Goal: Obtain resource: Download file/media

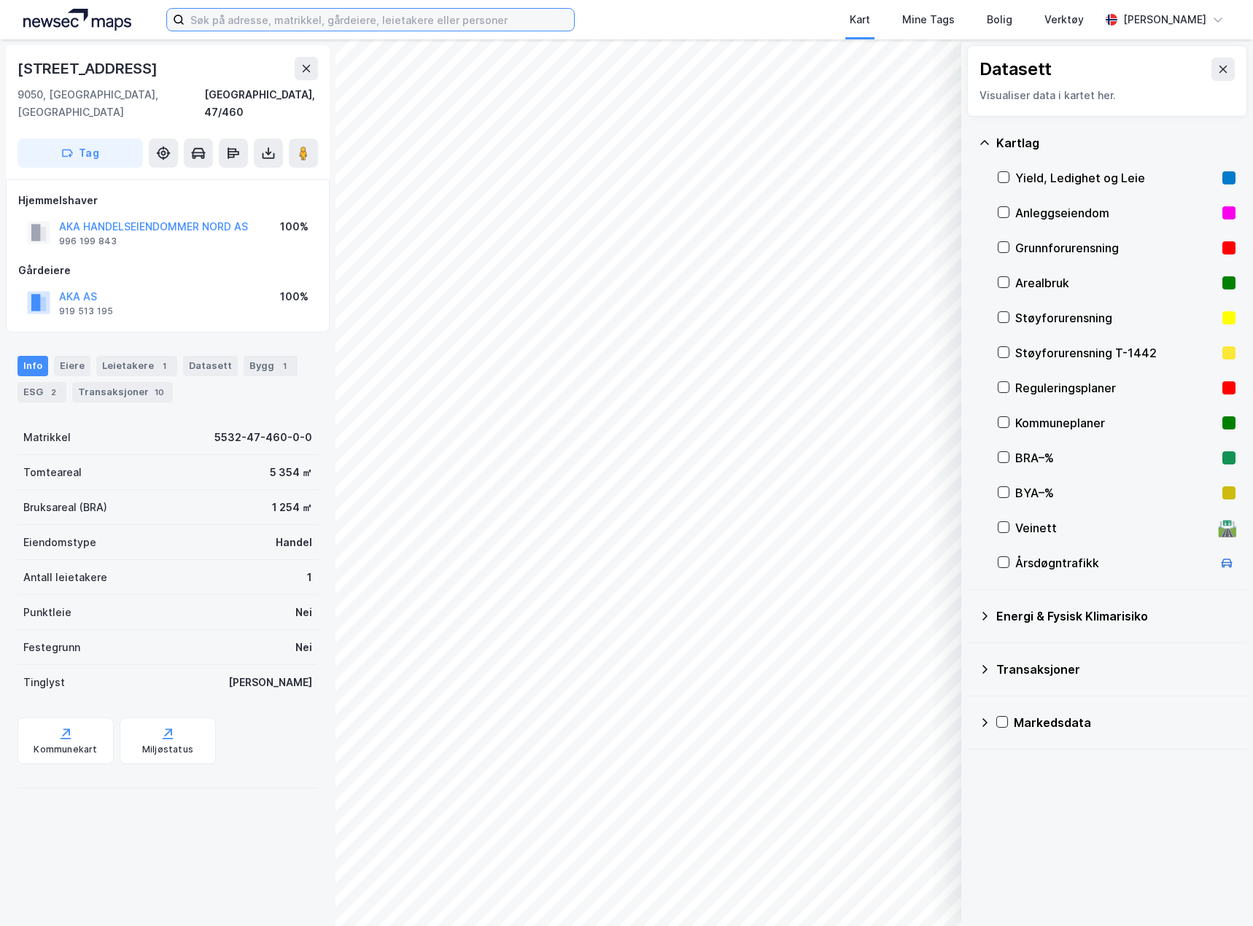
click at [223, 26] on input at bounding box center [378, 20] width 389 height 22
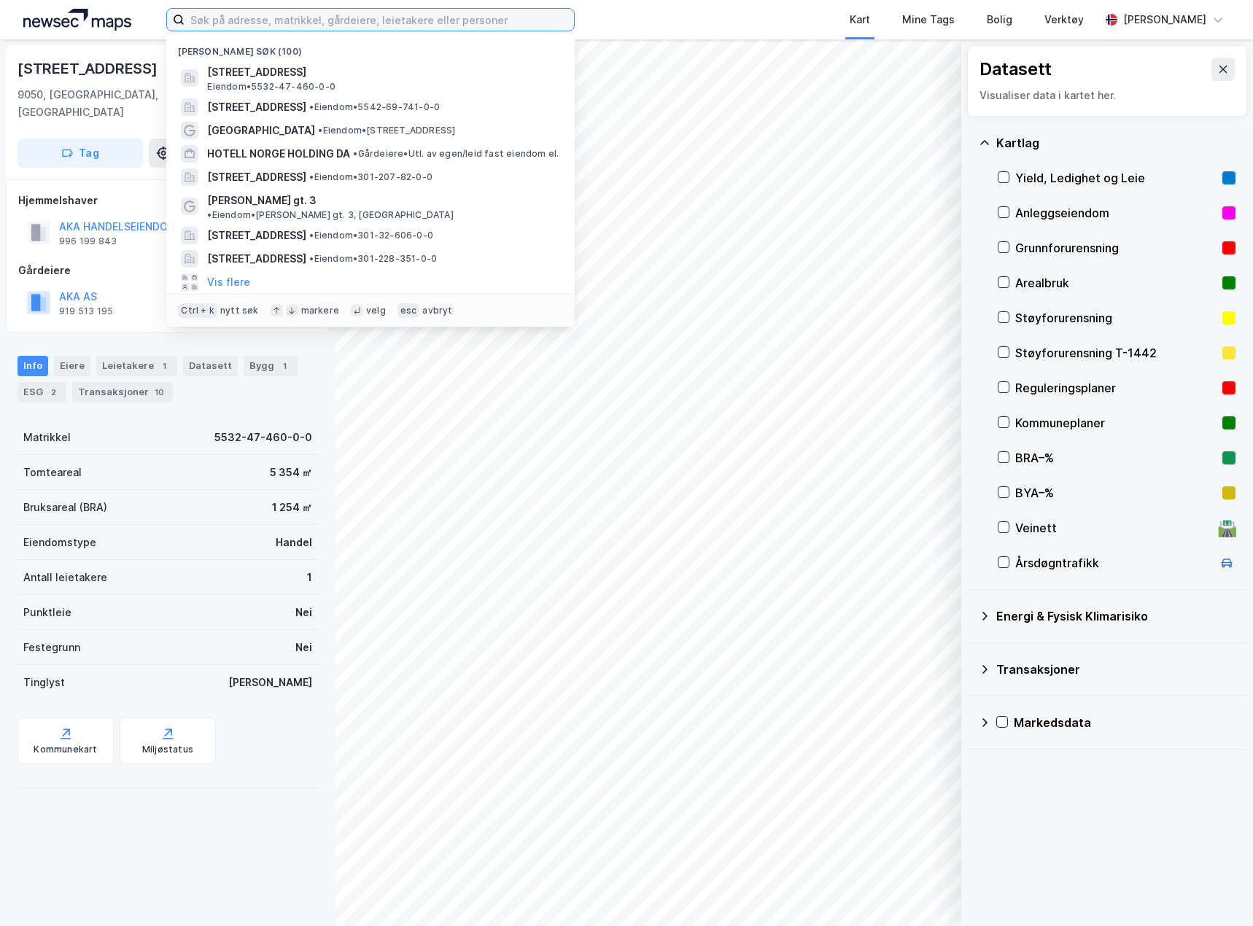
paste input "P. T. Mallings Vei 48f"
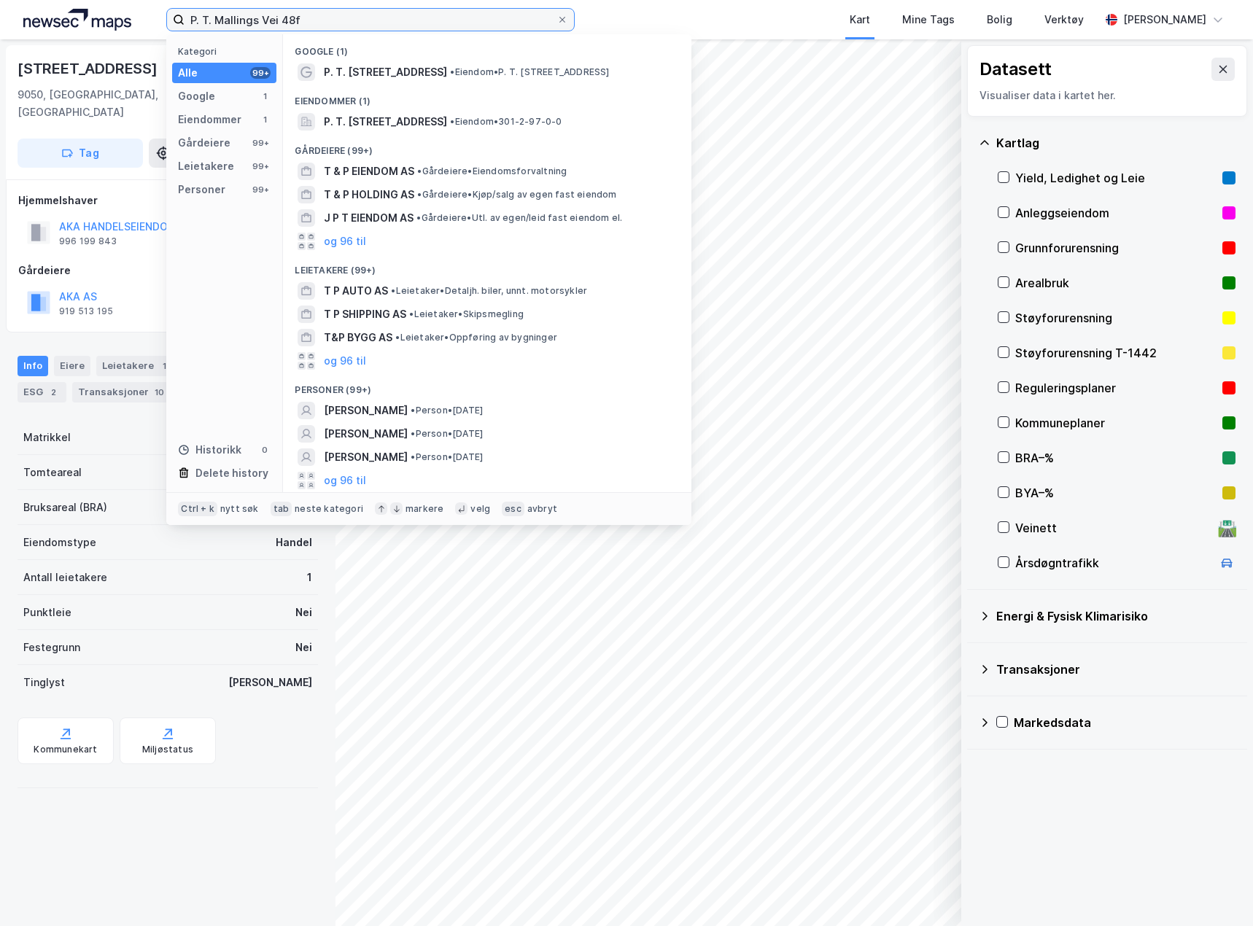
type input "P. T. Mallings Vei 48f"
click at [362, 69] on span "P. T. Mallings vei 48" at bounding box center [385, 71] width 123 height 17
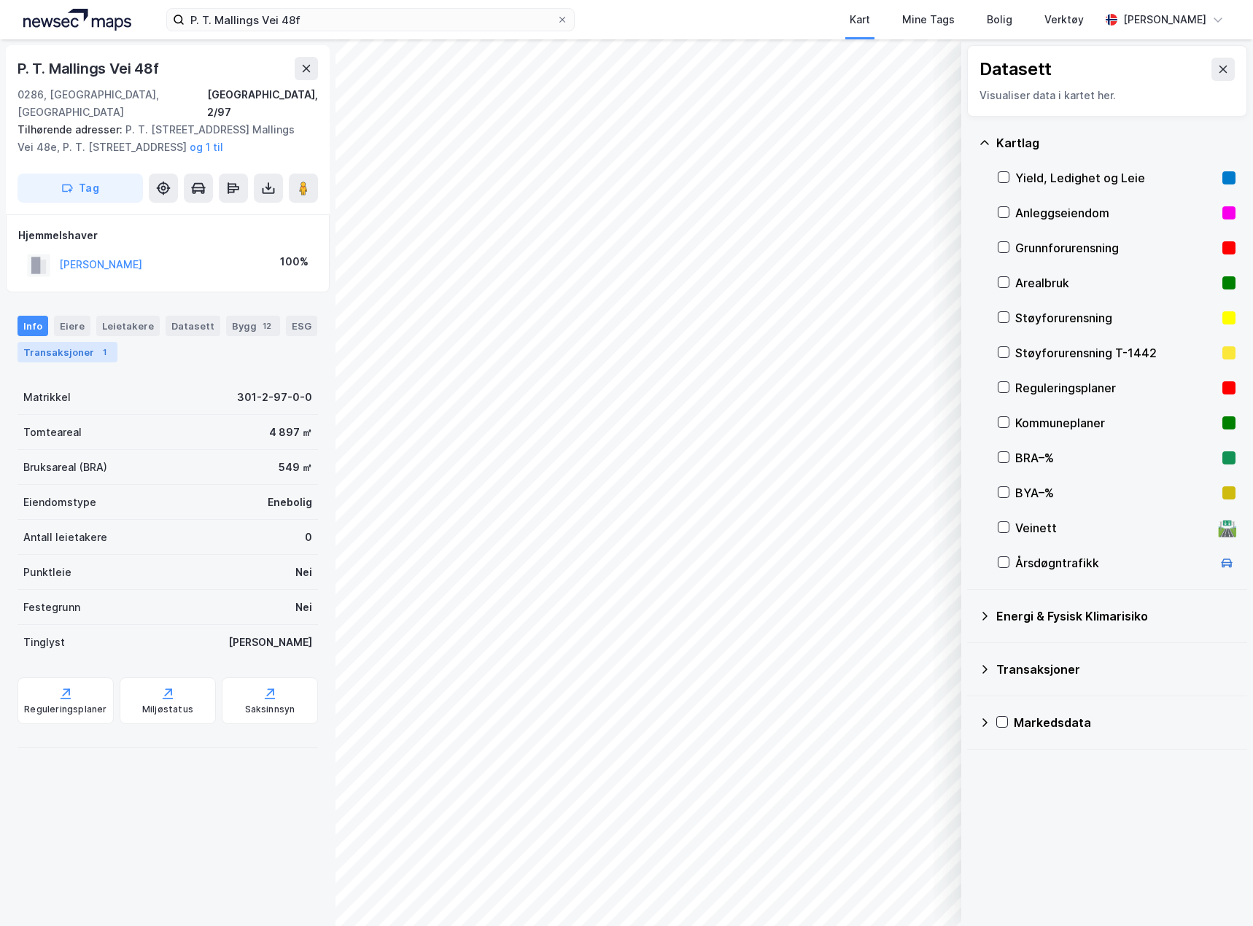
click at [79, 342] on div "Transaksjoner 1" at bounding box center [67, 352] width 100 height 20
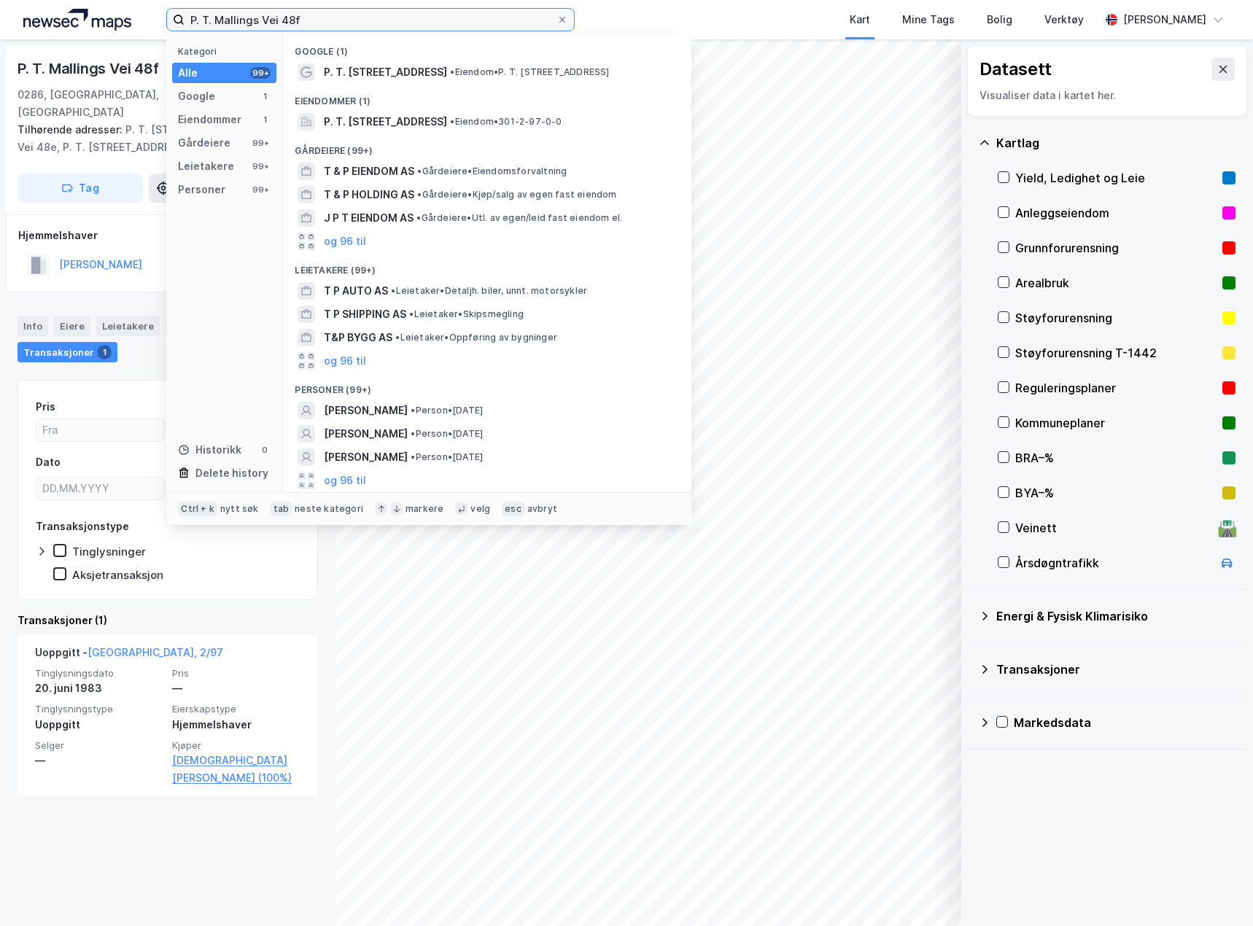
click at [346, 14] on input "P. T. Mallings Vei 48f" at bounding box center [370, 20] width 372 height 22
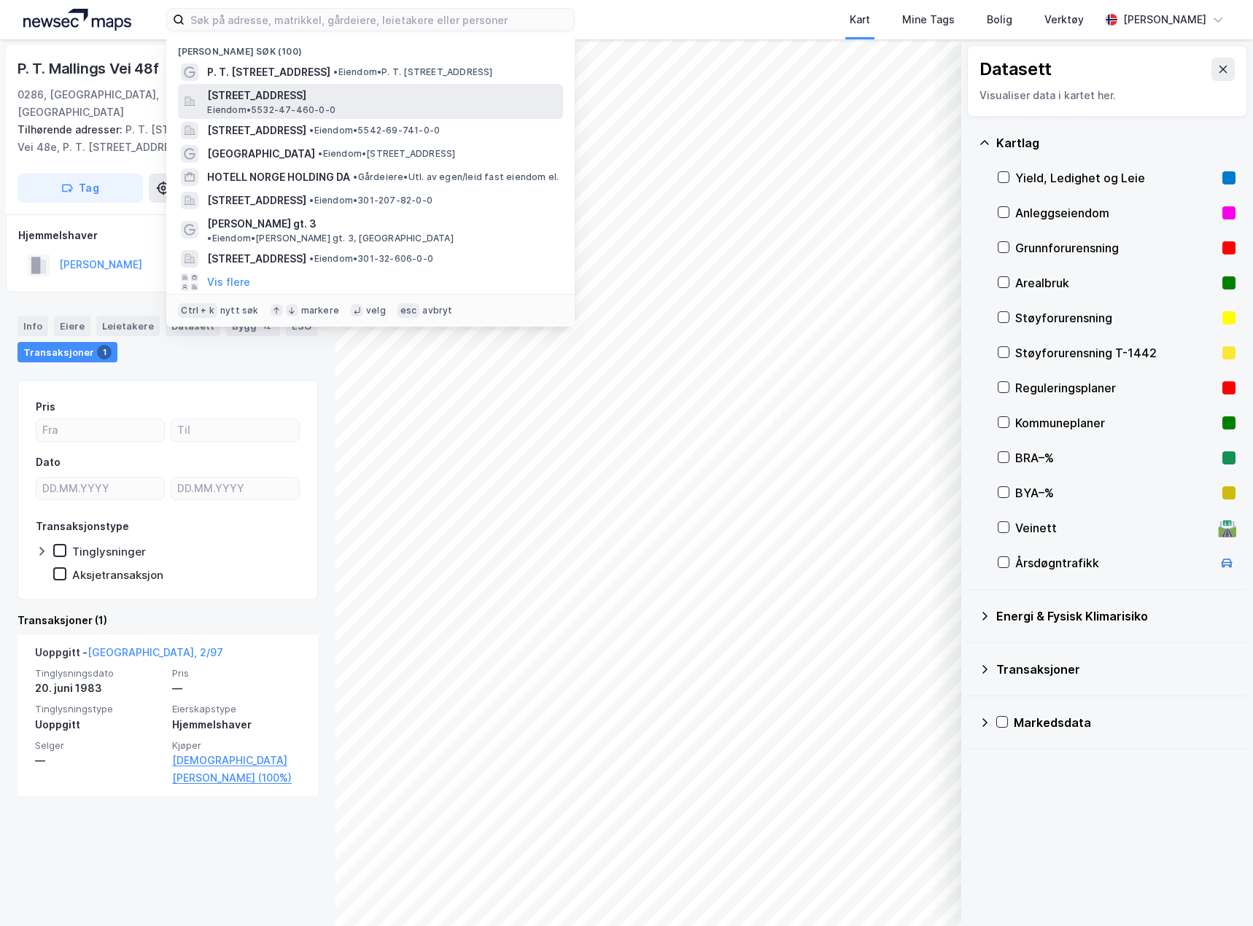
click at [350, 98] on span "Brattmelveien 6, 9050, STORSTEINNES, BALSFJORD" at bounding box center [382, 95] width 350 height 17
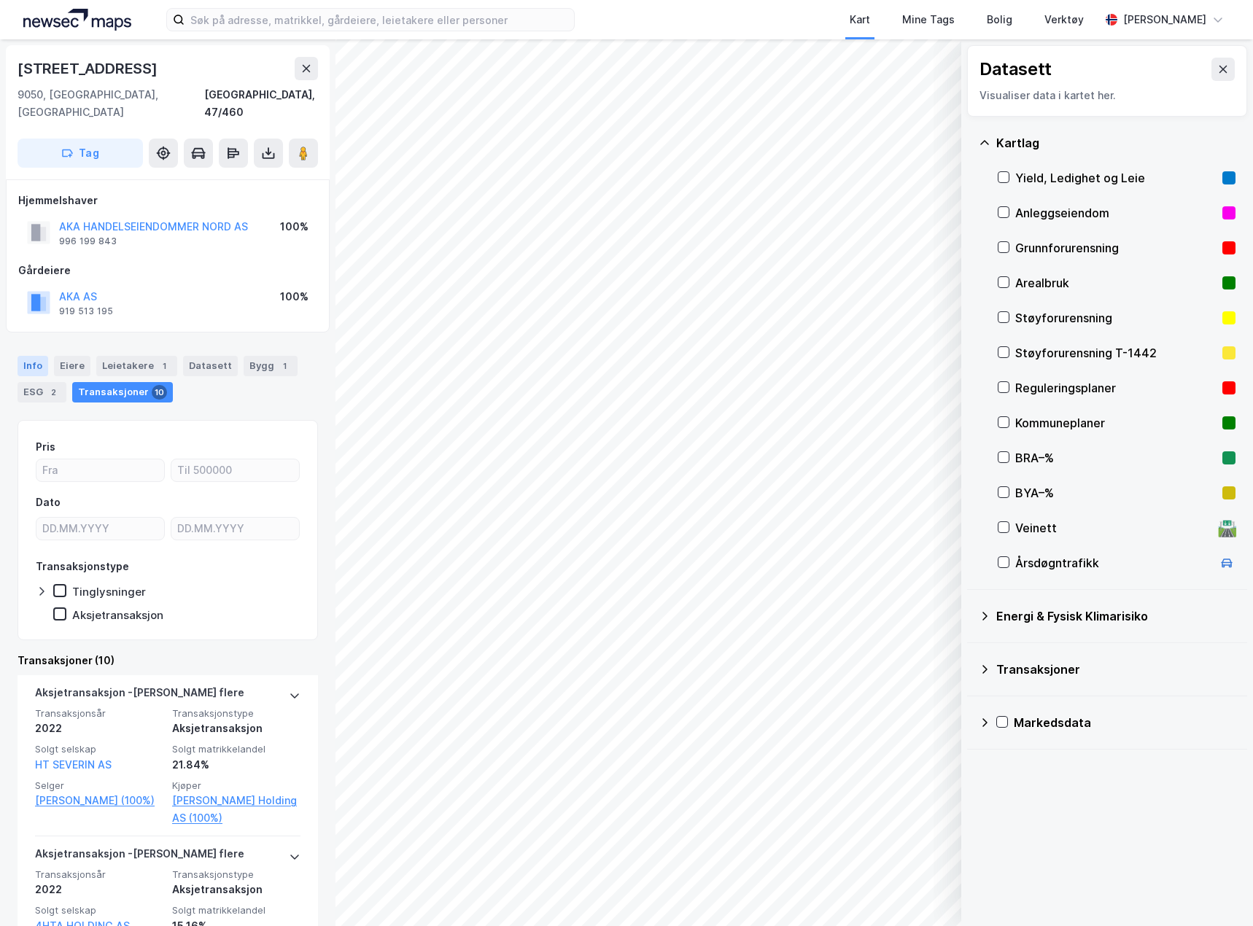
click at [44, 356] on div "Info" at bounding box center [32, 366] width 31 height 20
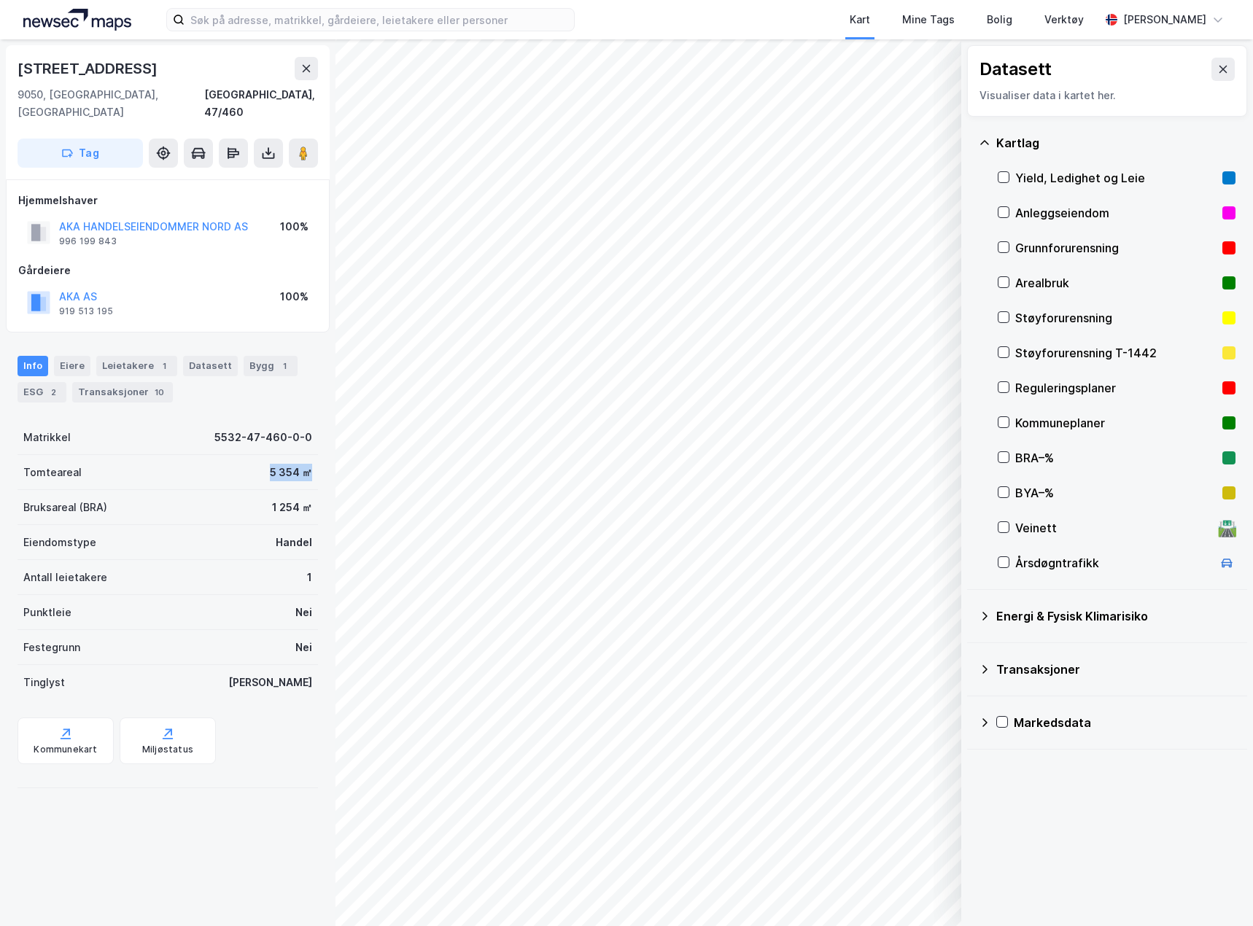
drag, startPoint x: 245, startPoint y: 451, endPoint x: 315, endPoint y: 452, distance: 70.0
click at [315, 452] on div "Brattmelveien 6 9050, Storsteinnes, Troms Balsfjord, 47/460 Tag Hjemmelshaver A…" at bounding box center [167, 482] width 335 height 887
click at [1006, 248] on icon at bounding box center [1003, 247] width 10 height 10
click at [997, 245] on div at bounding box center [1003, 247] width 12 height 12
click at [188, 60] on div "Brattmelveien 6" at bounding box center [167, 68] width 300 height 23
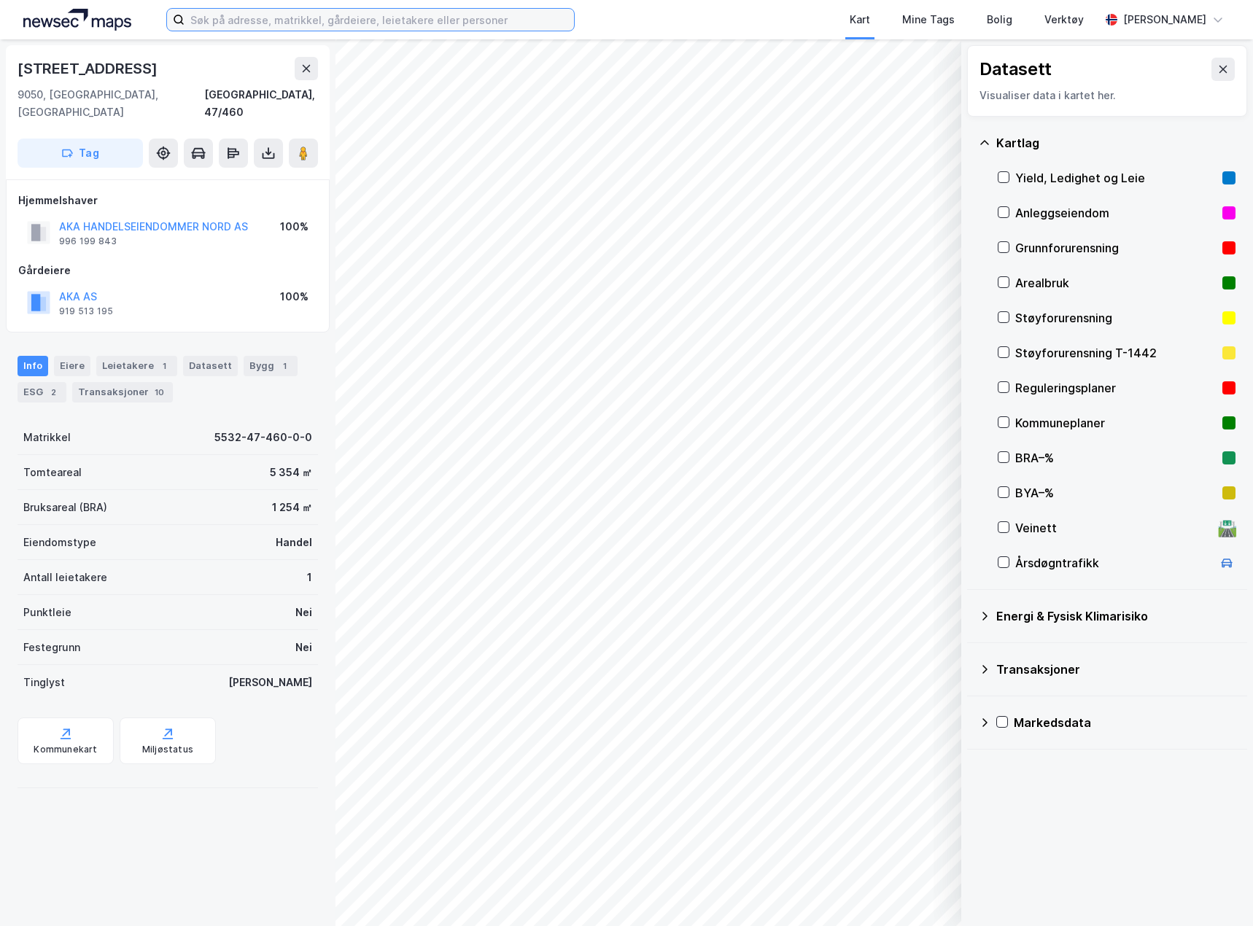
click at [207, 19] on input at bounding box center [378, 20] width 389 height 22
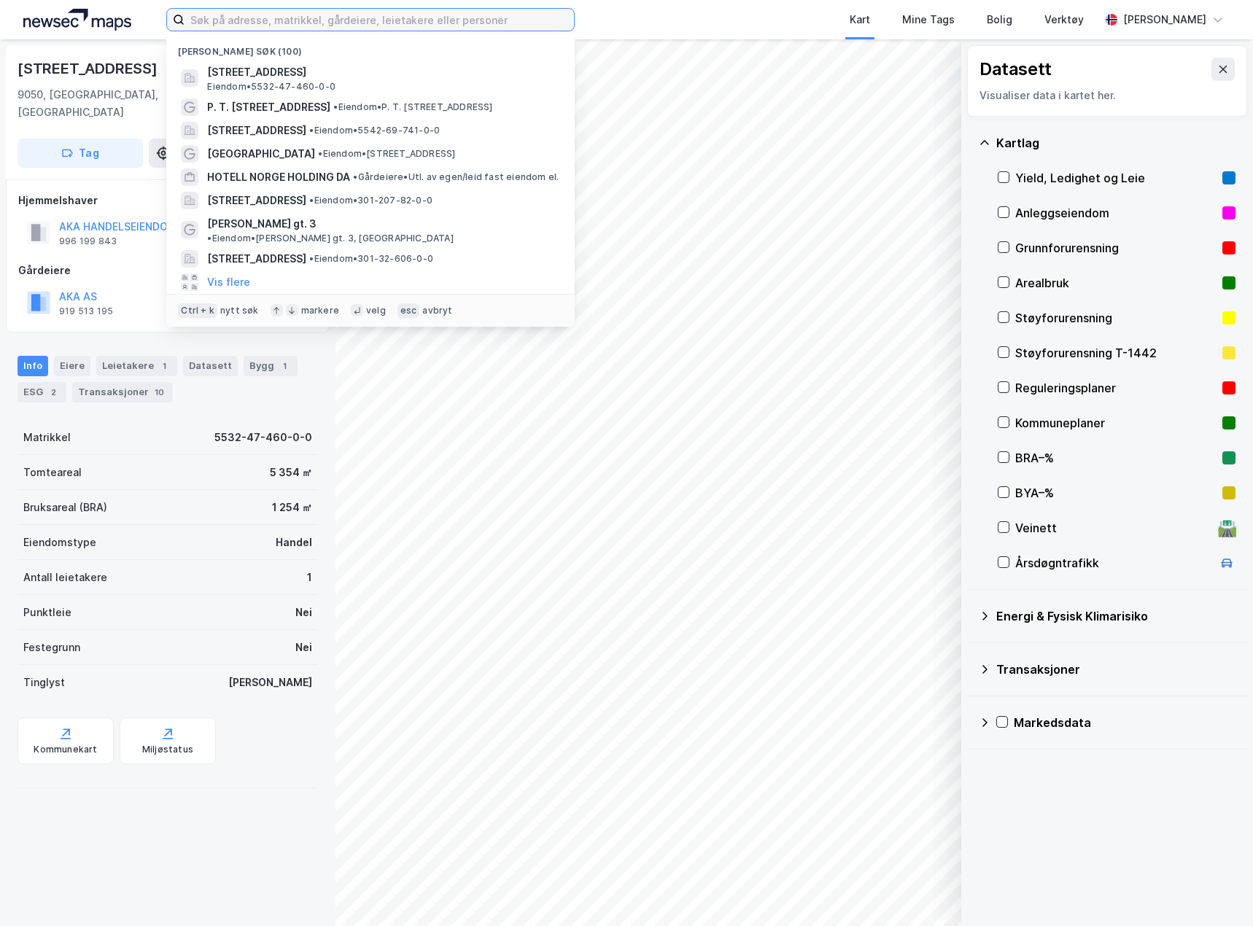
click at [273, 19] on input at bounding box center [378, 20] width 389 height 22
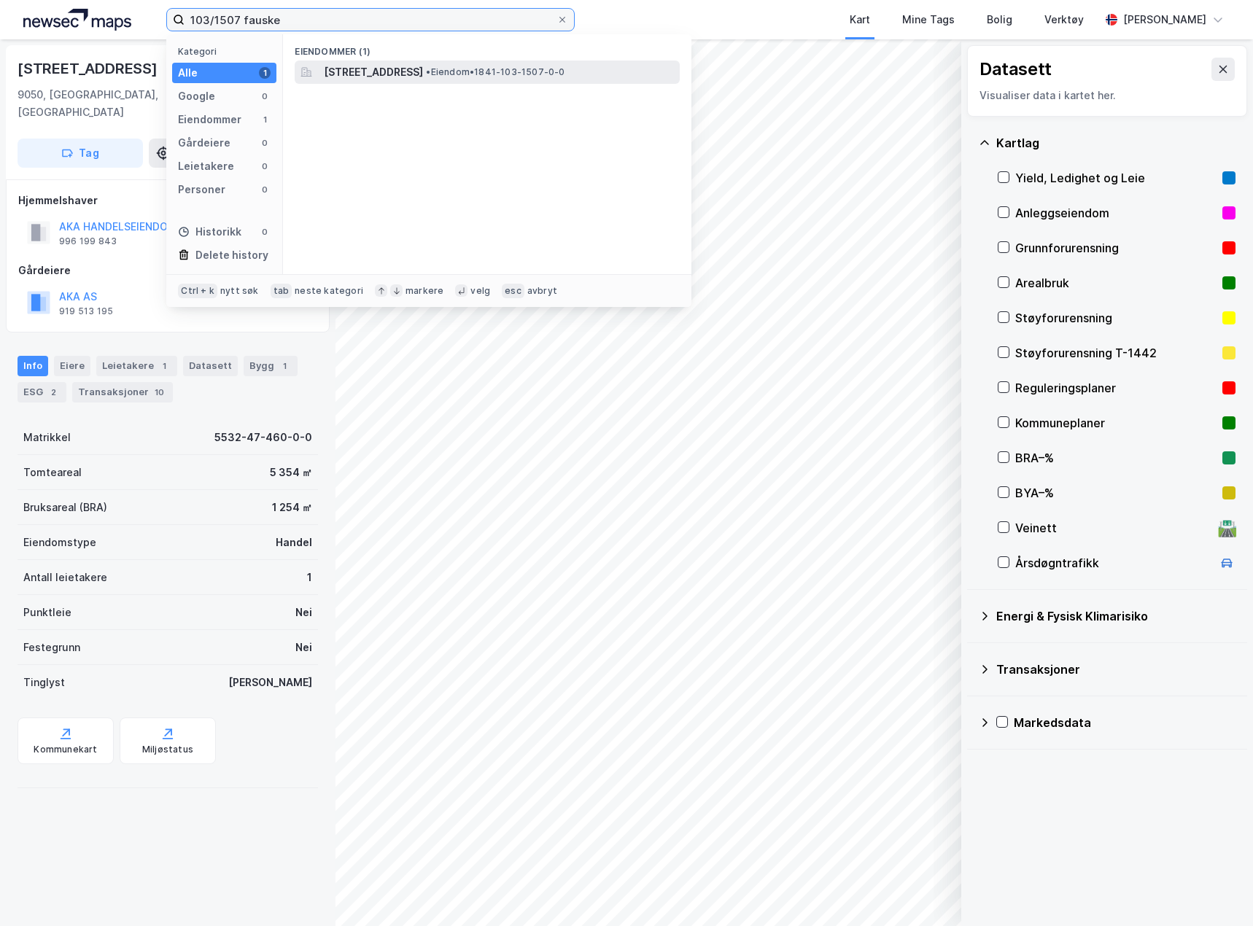
type input "103/1507 fauske"
click at [408, 77] on span "Sjøgata 45, 8200, FAUSKE, FAUSKE" at bounding box center [373, 71] width 99 height 17
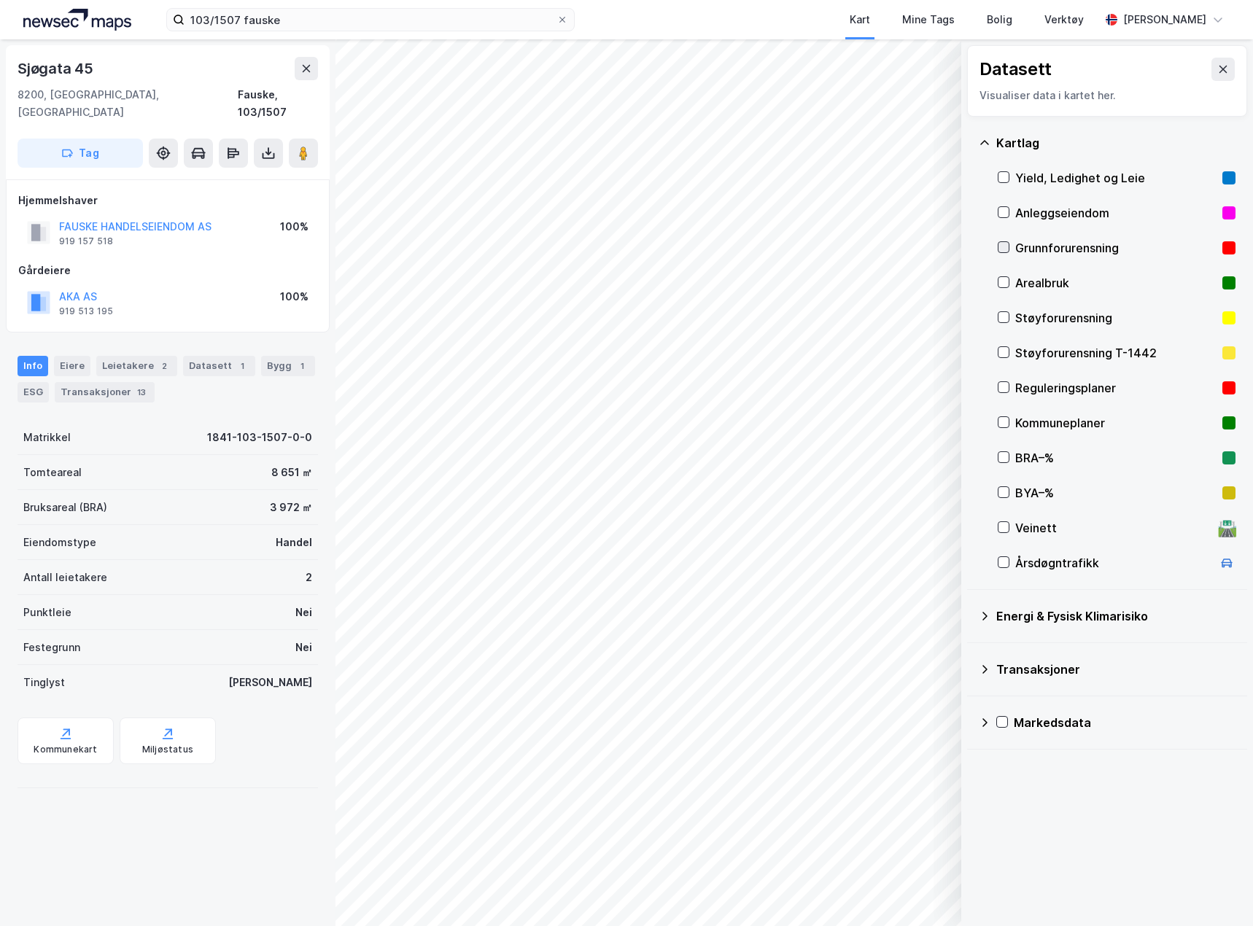
click at [1005, 248] on icon at bounding box center [1003, 247] width 10 height 10
click at [266, 146] on icon at bounding box center [268, 153] width 15 height 15
click at [233, 176] on div "Last ned grunnbok" at bounding box center [196, 182] width 85 height 12
click at [64, 64] on div "Sjøgata 45" at bounding box center [56, 68] width 79 height 23
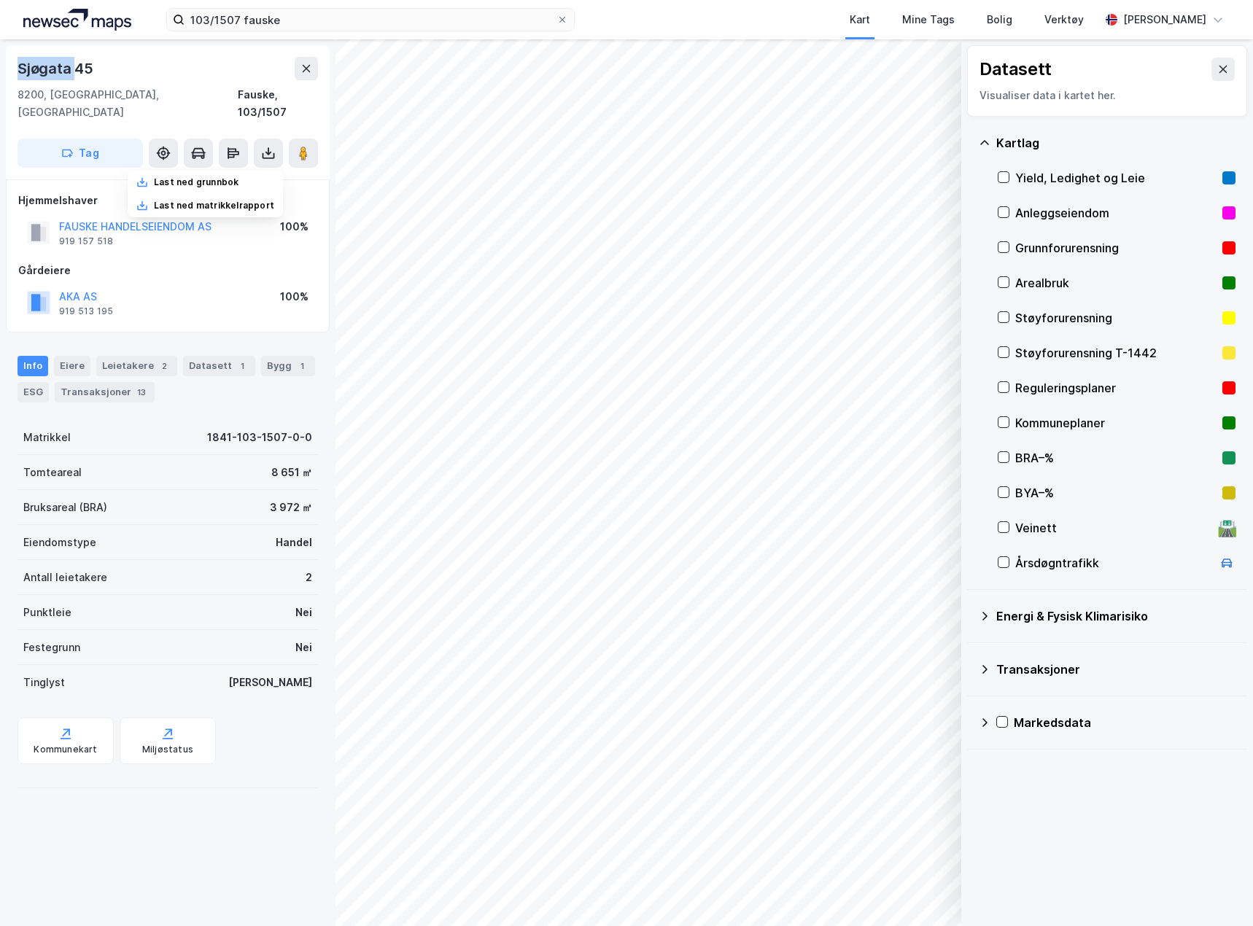
click at [64, 64] on div "Sjøgata 45" at bounding box center [56, 68] width 79 height 23
copy div "Sjøgata 45"
click at [155, 74] on div "Sjøgata 45" at bounding box center [167, 68] width 300 height 23
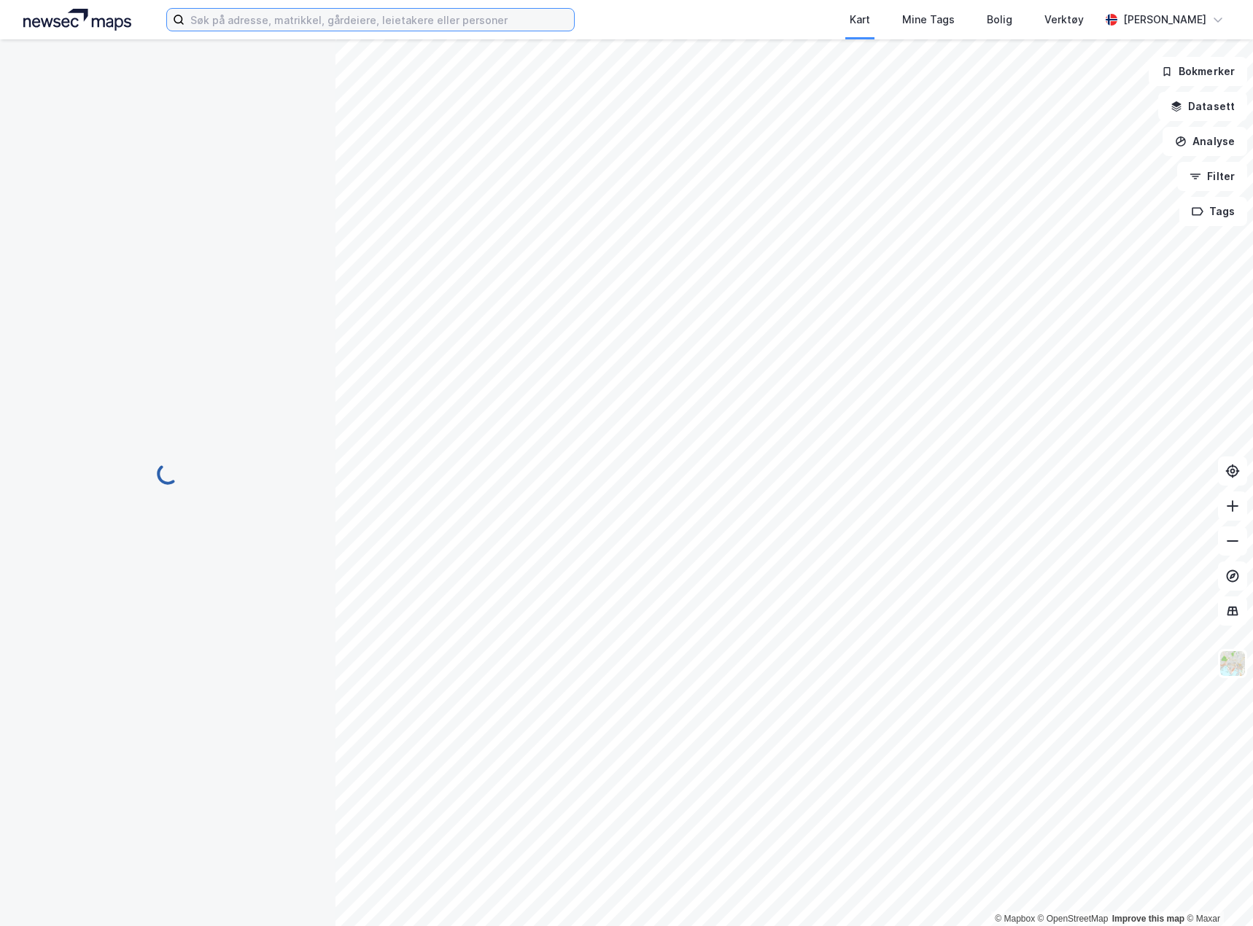
click at [343, 17] on input at bounding box center [378, 20] width 389 height 22
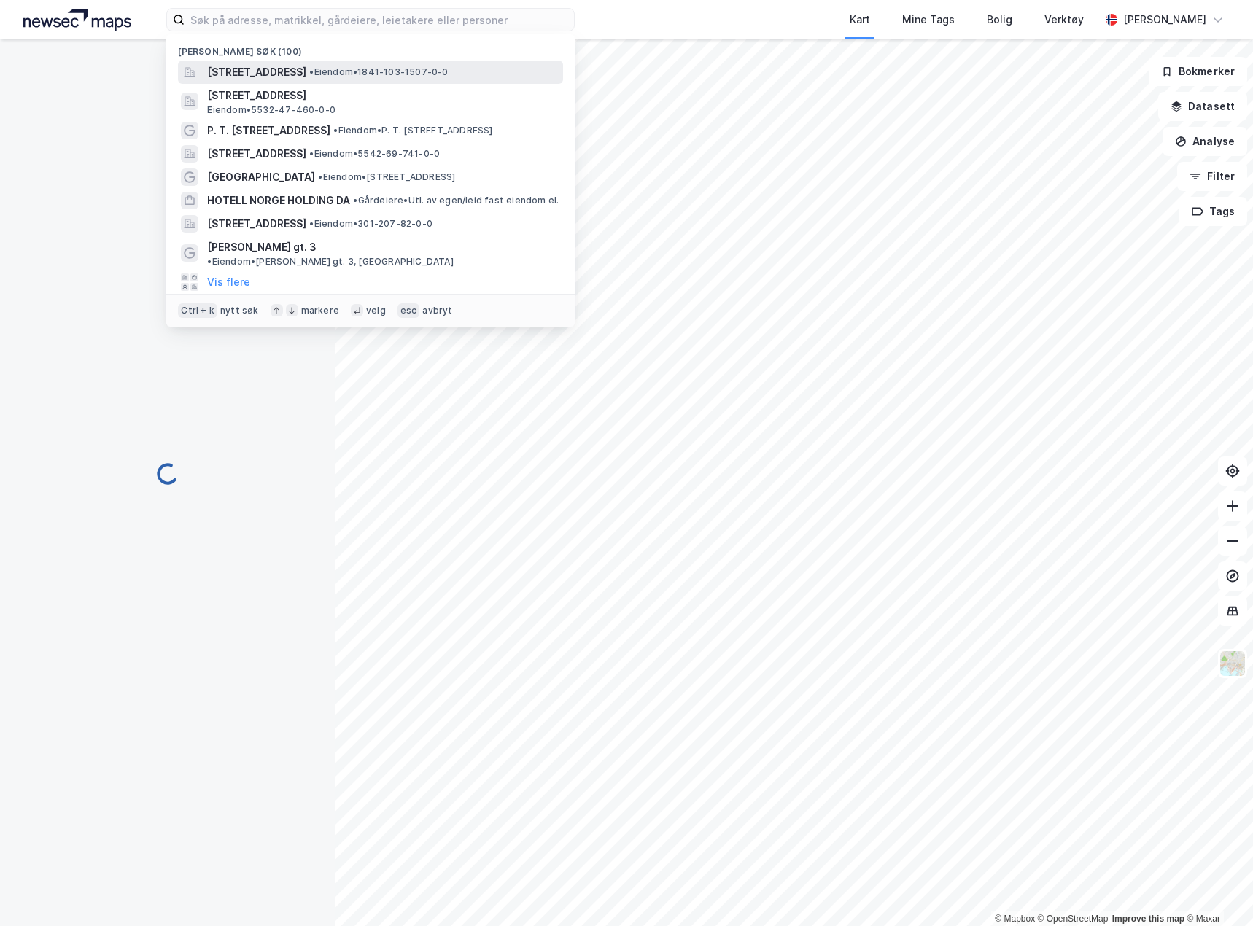
click at [306, 66] on span "Sjøgata 45, 8200, FAUSKE, FAUSKE" at bounding box center [256, 71] width 99 height 17
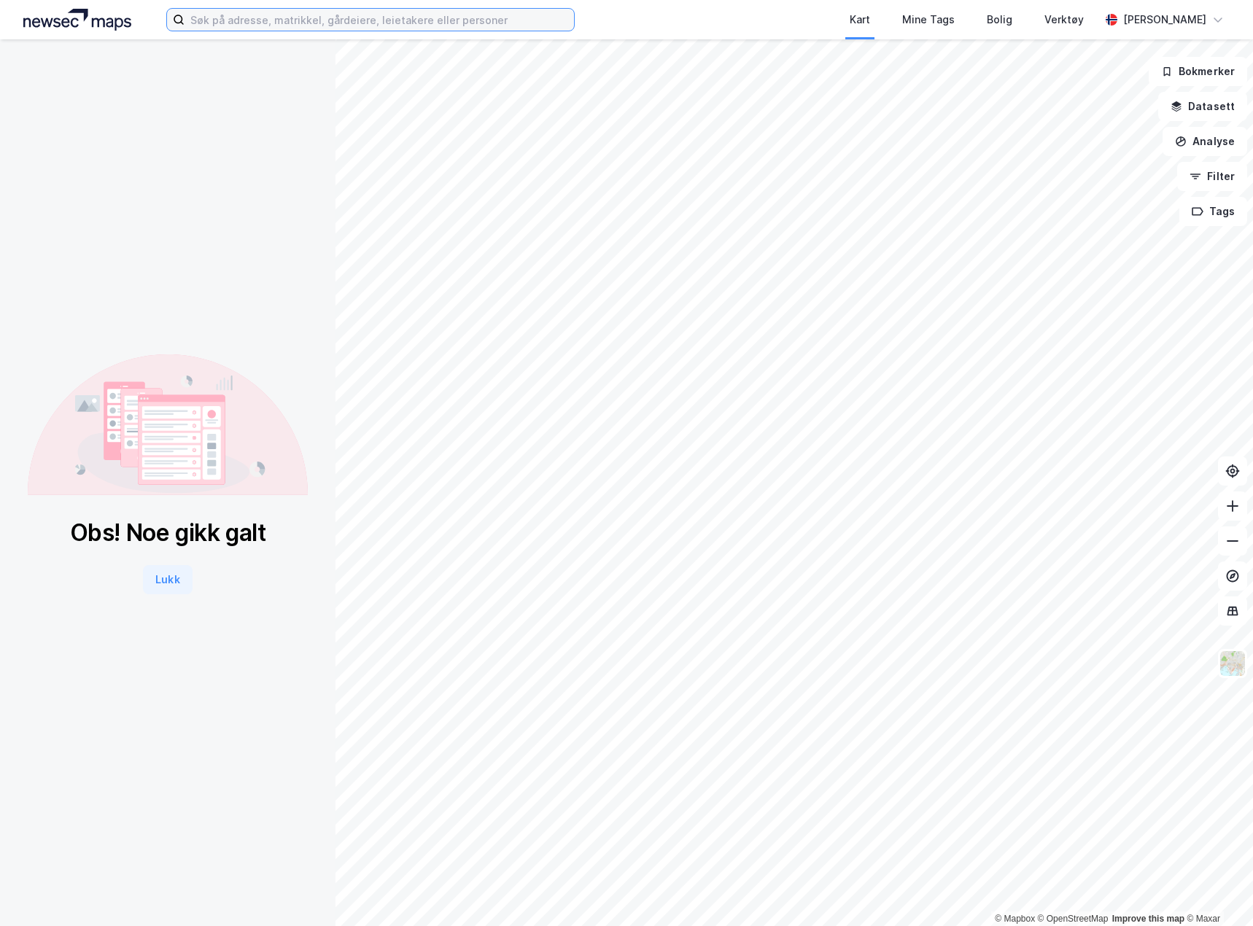
click at [271, 27] on input at bounding box center [378, 20] width 389 height 22
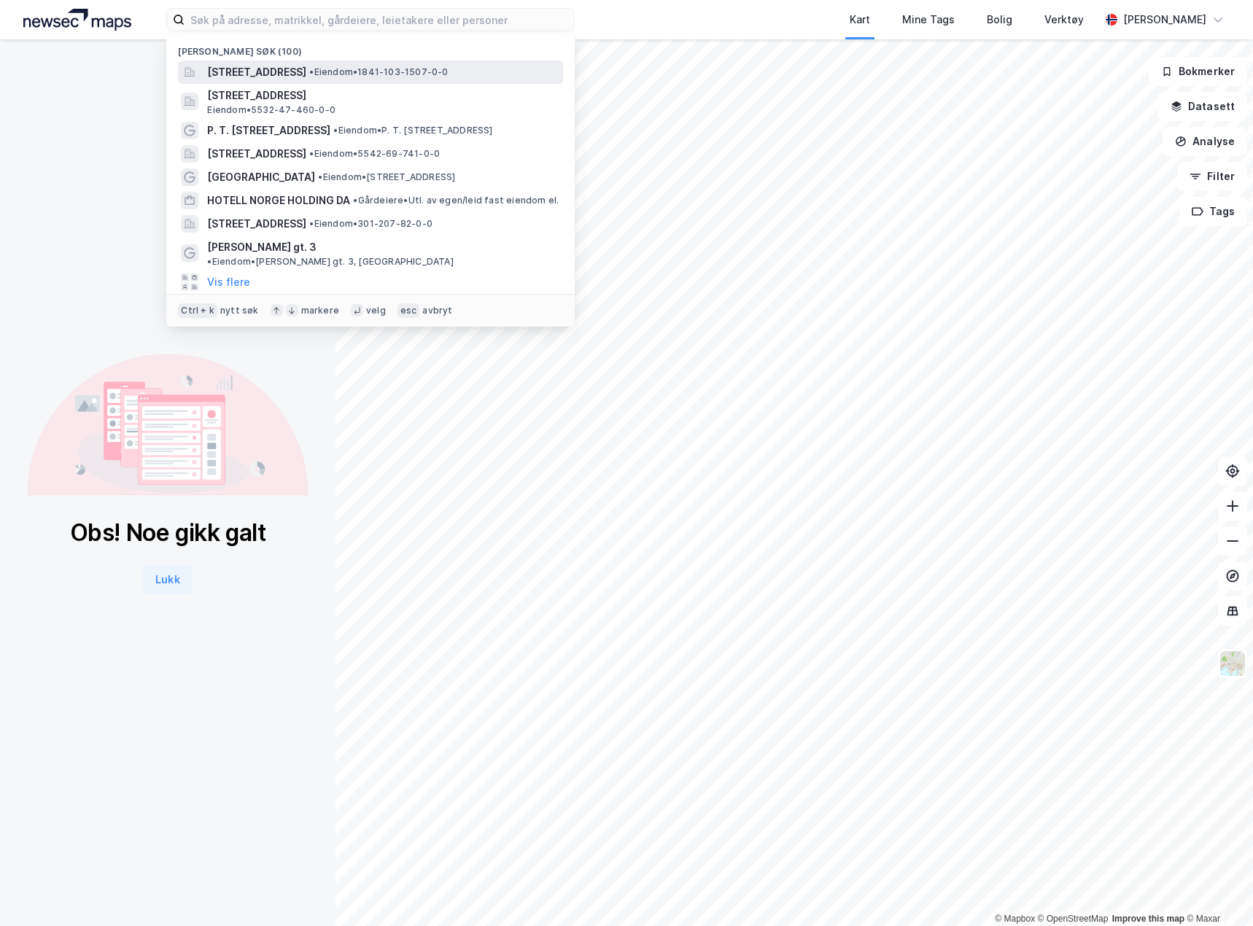
click at [287, 70] on span "Sjøgata 45, 8200, FAUSKE, FAUSKE" at bounding box center [256, 71] width 99 height 17
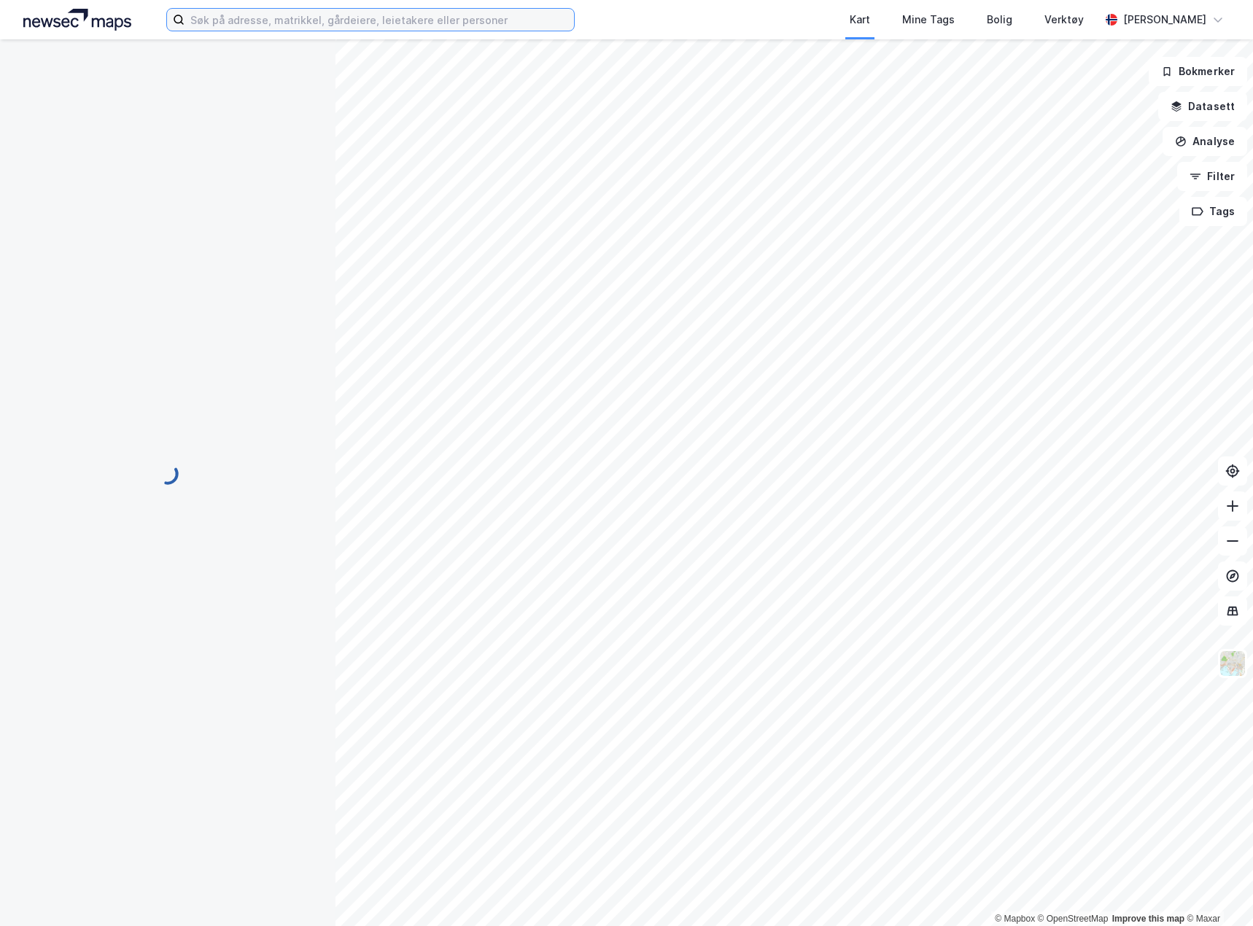
click at [246, 21] on input at bounding box center [378, 20] width 389 height 22
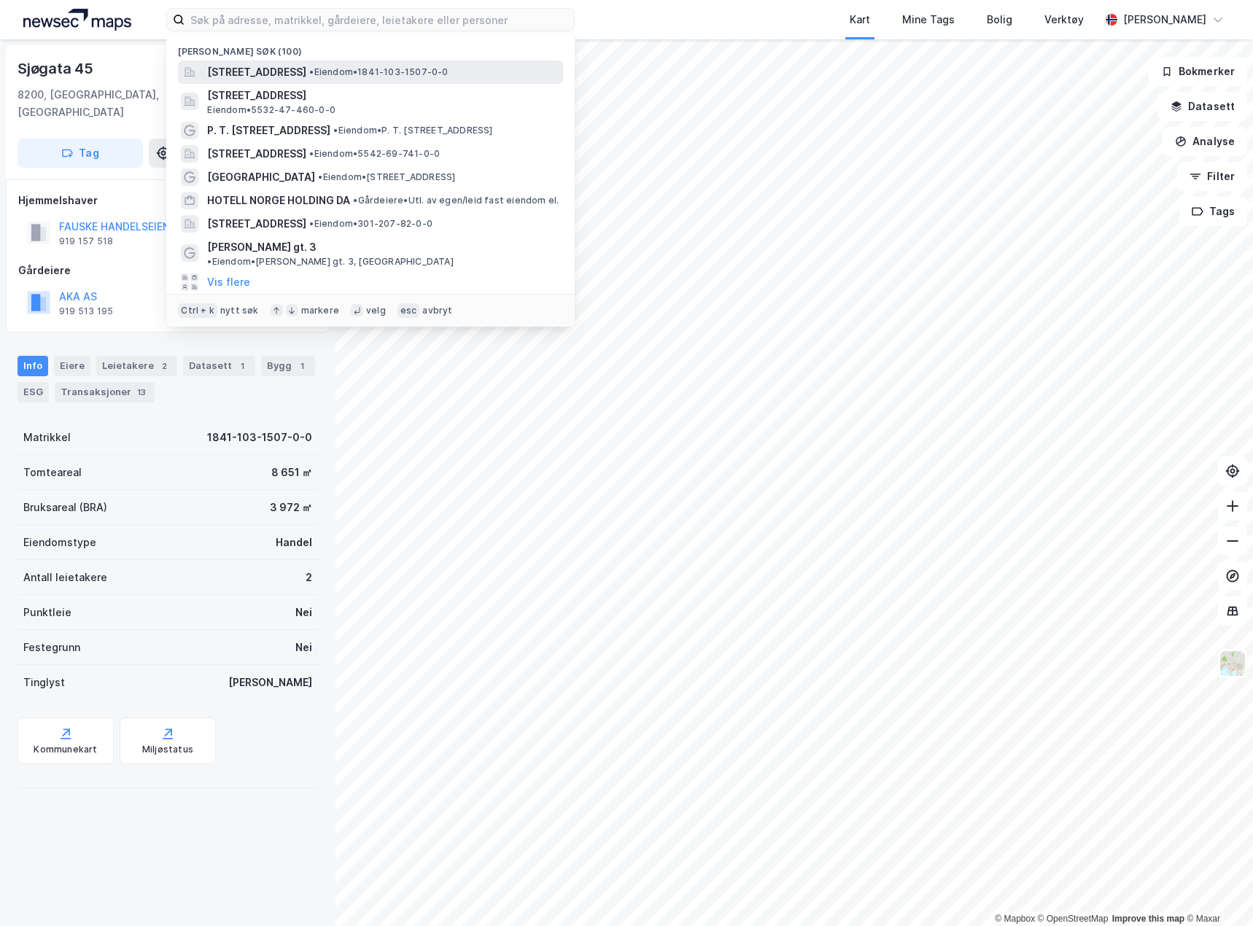
click at [263, 68] on span "Sjøgata 45, 8200, FAUSKE, FAUSKE" at bounding box center [256, 71] width 99 height 17
